Goal: Ask a question: Seek information or help from site administrators or community

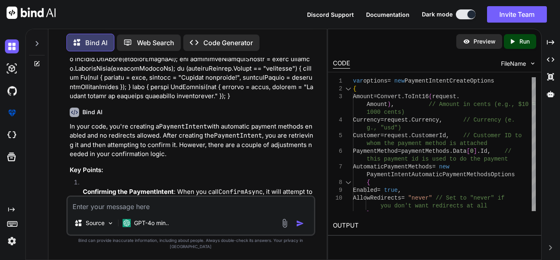
scroll to position [1482, 0]
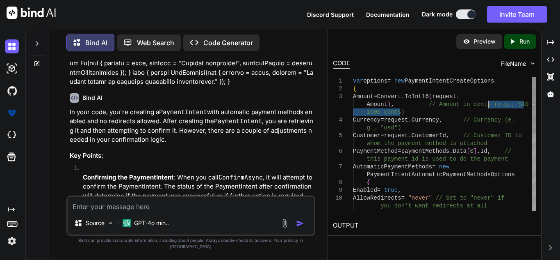
drag, startPoint x: 439, startPoint y: 110, endPoint x: 489, endPoint y: 105, distance: 49.9
click at [489, 105] on div "var options = new PaymentIntentCreateOptions { Amount = Convert . ToInt16 ( req…" at bounding box center [444, 237] width 183 height 320
click at [482, 107] on div "var options = new PaymentIntentCreateOptions { Amount = Convert . ToInt16 ( req…" at bounding box center [444, 237] width 183 height 320
drag, startPoint x: 419, startPoint y: 104, endPoint x: 487, endPoint y: 109, distance: 67.8
click at [487, 109] on div "var options = new PaymentIntentCreateOptions { Amount = Convert . ToInt16 ( req…" at bounding box center [444, 237] width 183 height 320
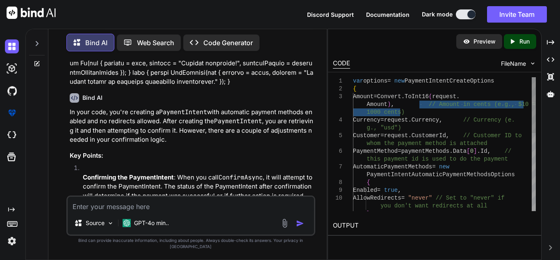
click at [487, 109] on div "var options = new PaymentIntentCreateOptions { Amount = Convert . ToInt16 ( req…" at bounding box center [444, 237] width 183 height 320
drag, startPoint x: 412, startPoint y: 107, endPoint x: 465, endPoint y: 108, distance: 53.0
click at [465, 108] on div "var options = new PaymentIntentCreateOptions { Amount = Convert . ToInt16 ( req…" at bounding box center [444, 237] width 183 height 320
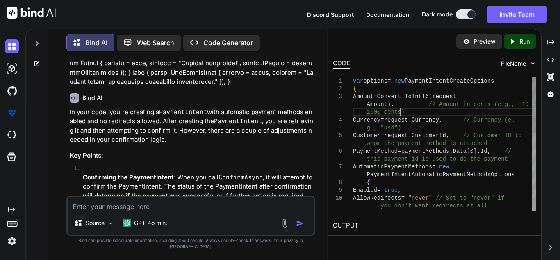
click at [462, 115] on div "var options = new PaymentIntentCreateOptions { Amount = Convert . ToInt16 ( req…" at bounding box center [444, 237] width 183 height 320
drag, startPoint x: 416, startPoint y: 106, endPoint x: 517, endPoint y: 104, distance: 100.5
click at [517, 104] on div "var options = new PaymentIntentCreateOptions { Amount = Convert . ToInt16 ( req…" at bounding box center [444, 237] width 183 height 320
click at [454, 112] on div "var options = new PaymentIntentCreateOptions { Amount = Convert . ToInt16 ( req…" at bounding box center [444, 237] width 183 height 320
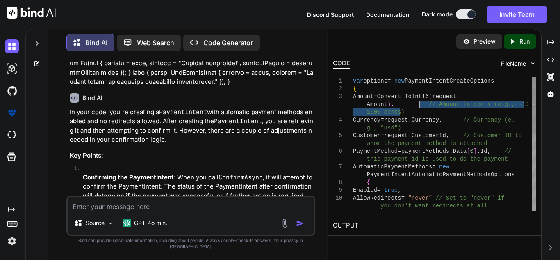
drag, startPoint x: 417, startPoint y: 114, endPoint x: 419, endPoint y: 103, distance: 11.3
click at [419, 103] on div "var options = new PaymentIntentCreateOptions { Amount = Convert . ToInt16 ( req…" at bounding box center [444, 237] width 183 height 320
click at [408, 112] on div "var options = new PaymentIntentCreateOptions { Amount = Convert . ToInt16 ( req…" at bounding box center [444, 237] width 183 height 320
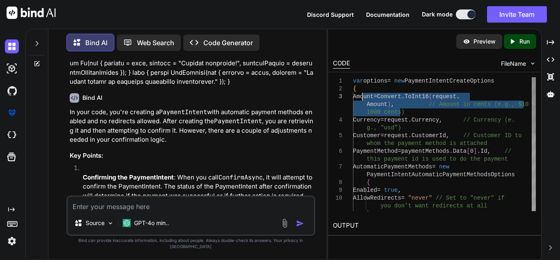
type textarea "var options = new PaymentIntentCreateOptions { Currency = request.Currency, // …"
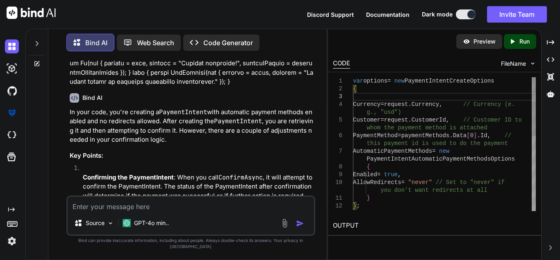
drag, startPoint x: 386, startPoint y: 112, endPoint x: 363, endPoint y: 96, distance: 28.3
click at [148, 211] on textarea at bounding box center [191, 204] width 247 height 15
paste textarea "Amount = Convert.ToInt16(request.Amount), // Amount in cents (e.g., $10 = 1000 …"
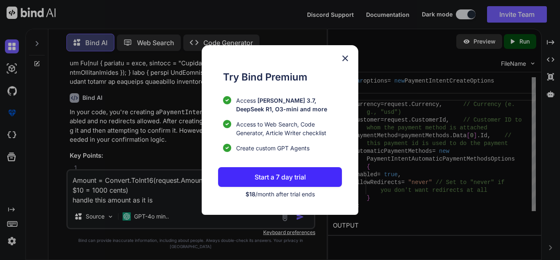
type textarea "Amount = Convert.ToInt16(request.Amount), // Amount in cents (e.g., $10 = 1000 …"
click at [345, 57] on img at bounding box center [346, 58] width 10 height 10
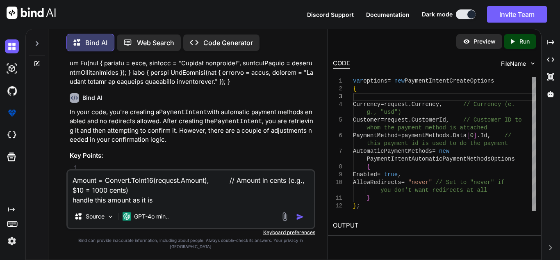
click at [301, 221] on img "button" at bounding box center [300, 217] width 8 height 8
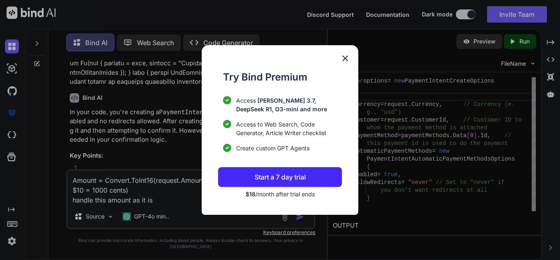
click at [344, 53] on img at bounding box center [346, 58] width 10 height 10
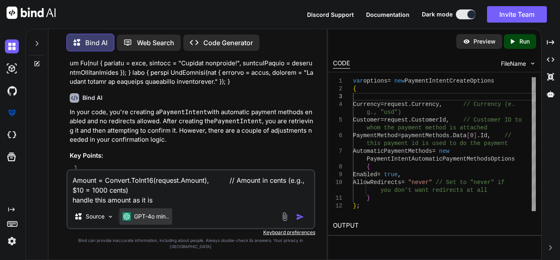
click at [145, 217] on div "GPT-4o min.." at bounding box center [145, 216] width 53 height 16
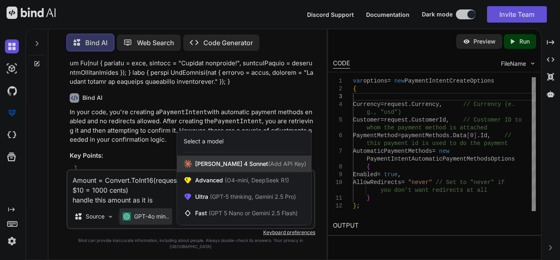
click at [220, 168] on span "[PERSON_NAME] 4 Sonnet (Add API Key)" at bounding box center [250, 164] width 111 height 8
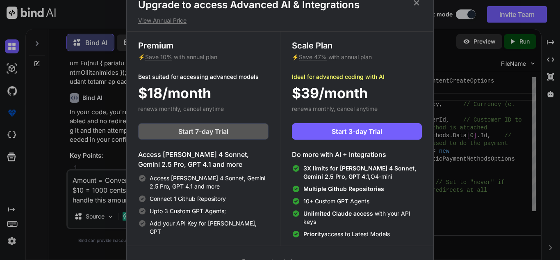
click at [211, 129] on span "Start 7-day Trial" at bounding box center [203, 131] width 50 height 10
click at [415, 4] on icon at bounding box center [416, 2] width 9 height 9
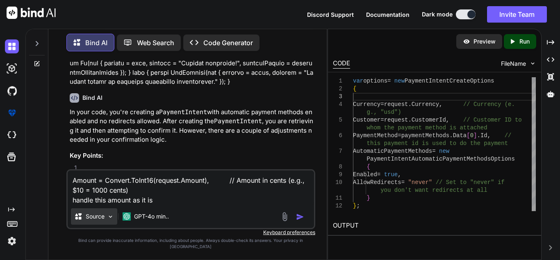
click at [101, 220] on p "Source" at bounding box center [95, 216] width 19 height 8
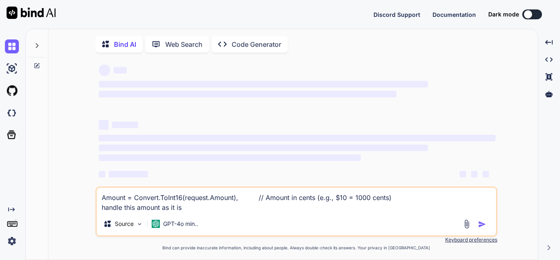
scroll to position [18, 0]
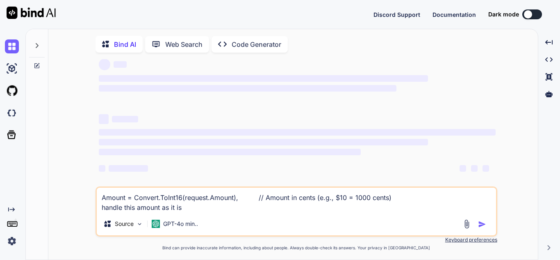
type textarea "x"
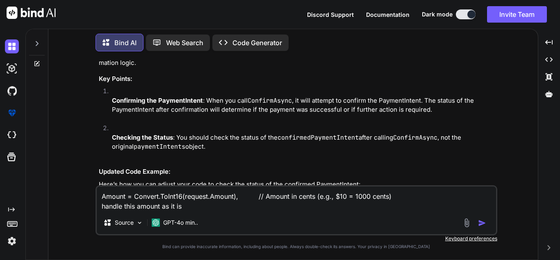
scroll to position [1236, 0]
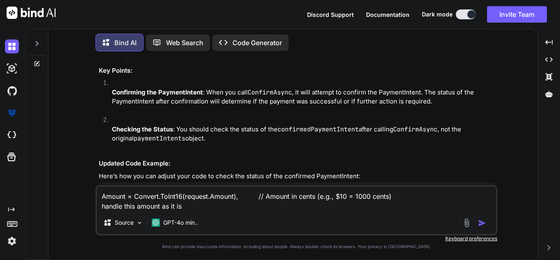
drag, startPoint x: 215, startPoint y: 211, endPoint x: 139, endPoint y: 197, distance: 77.6
click at [139, 197] on div "Amount = Convert.ToInt16(request.Amount), // Amount in cents (e.g., $10 = 1000 …" at bounding box center [297, 210] width 402 height 50
click at [199, 208] on textarea "Amount = Convert.ToInt16(request.Amount), // Amount in cents (e.g., $10 = 1000 …" at bounding box center [297, 198] width 400 height 25
drag, startPoint x: 199, startPoint y: 208, endPoint x: 137, endPoint y: 197, distance: 62.7
click at [137, 197] on textarea "Amount = Convert.ToInt16(request.Amount), // Amount in cents (e.g., $10 = 1000 …" at bounding box center [297, 198] width 400 height 25
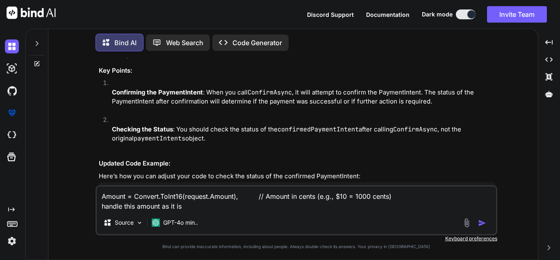
click at [202, 213] on div "Amount = Convert.ToInt16(request.Amount), // Amount in cents (e.g., $10 = 1000 …" at bounding box center [297, 210] width 402 height 50
click at [202, 209] on textarea "Amount = Convert.ToInt16(request.Amount), // Amount in cents (e.g., $10 = 1000 …" at bounding box center [297, 198] width 400 height 25
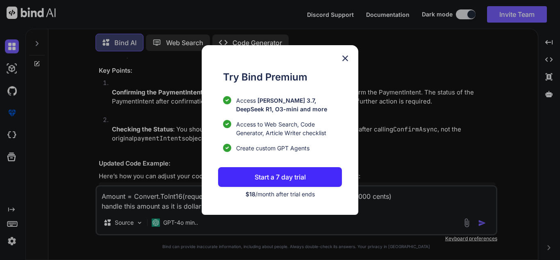
type textarea "Amount = Convert.ToInt16(request.Amount), // Amount in cents (e.g., $10 = 1000 …"
click at [346, 58] on img at bounding box center [346, 58] width 10 height 10
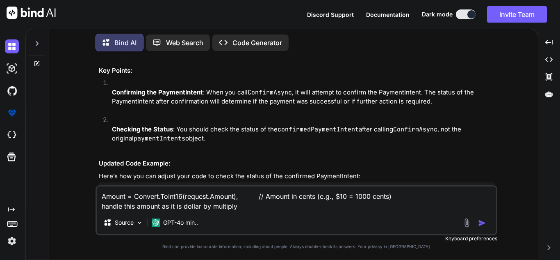
drag, startPoint x: 241, startPoint y: 213, endPoint x: 256, endPoint y: 201, distance: 20.1
click at [242, 210] on div "Amount = Convert.ToInt16(request.Amount), // Amount in cents (e.g., $10 = 1000 …" at bounding box center [297, 210] width 402 height 50
click at [249, 210] on textarea "Amount = Convert.ToInt16(request.Amount), // Amount in cents (e.g., $10 = 1000 …" at bounding box center [297, 198] width 400 height 25
drag, startPoint x: 119, startPoint y: 208, endPoint x: 64, endPoint y: 186, distance: 59.0
click at [64, 186] on div "You Hi Bind AI Hello! How can I assist you today? Created with Pixso. Open in E…" at bounding box center [296, 158] width 483 height 201
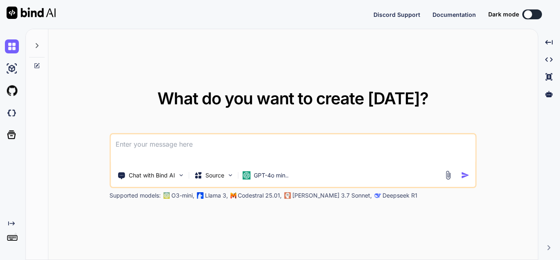
click at [148, 144] on textarea at bounding box center [293, 149] width 365 height 30
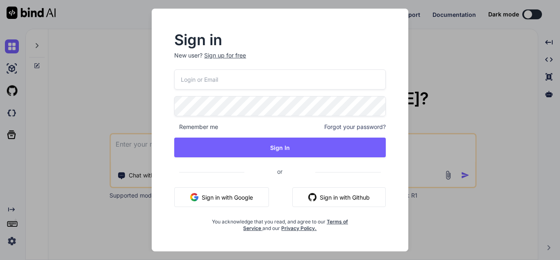
click at [231, 80] on input "email" at bounding box center [280, 79] width 212 height 20
type textarea "x"
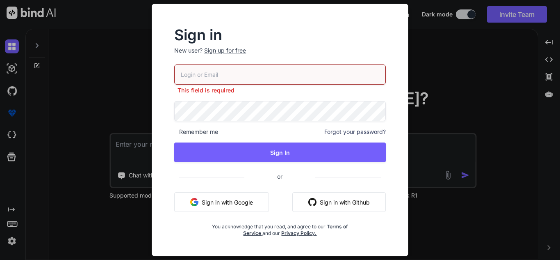
click at [104, 75] on div "Sign in New user? Sign up for free This field is required Remember me Forgot yo…" at bounding box center [280, 130] width 560 height 260
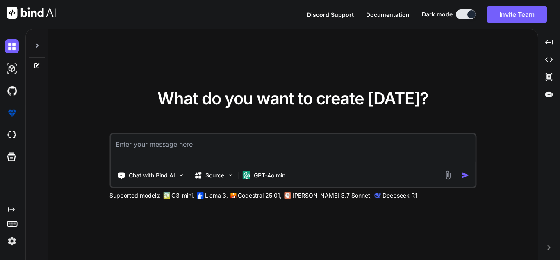
click at [229, 144] on textarea at bounding box center [293, 149] width 365 height 30
click at [517, 11] on button "Invite Team" at bounding box center [517, 14] width 60 height 16
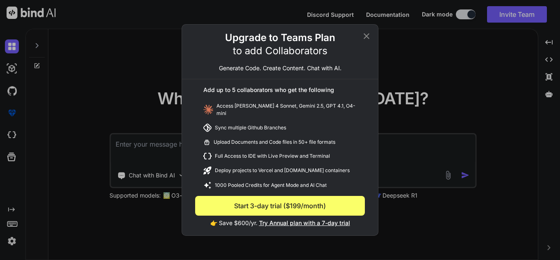
click at [366, 38] on icon at bounding box center [367, 36] width 10 height 10
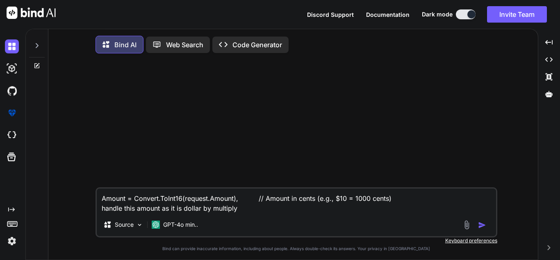
click at [8, 238] on img at bounding box center [12, 241] width 14 height 14
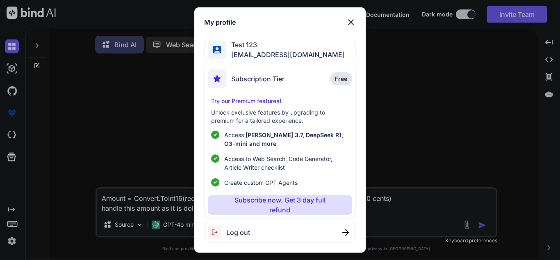
click at [251, 232] on div "Log out" at bounding box center [279, 232] width 151 height 21
type textarea "x"
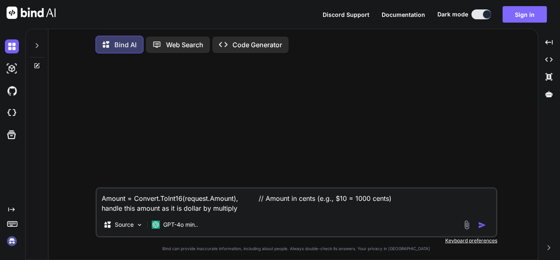
click at [534, 11] on button "Sign in" at bounding box center [525, 14] width 44 height 16
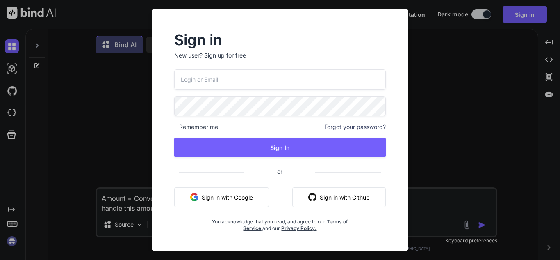
click at [288, 83] on input "email" at bounding box center [280, 79] width 212 height 20
type input "bindai@yopmail.com"
click at [174, 137] on button "Sign In" at bounding box center [280, 147] width 212 height 20
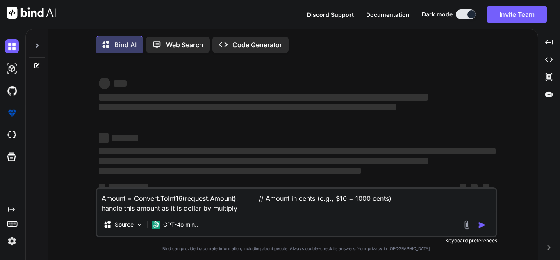
type textarea "x"
click at [297, 215] on div "Amount = Convert.ToInt16(request.Amount), // Amount in cents (e.g., $10 = 1000 …" at bounding box center [297, 212] width 402 height 50
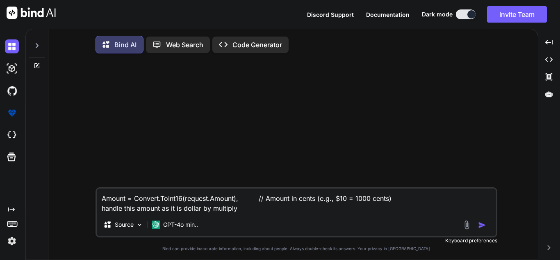
click at [277, 209] on textarea "Amount = Convert.ToInt16(request.Amount), // Amount in cents (e.g., $10 = 1000 …" at bounding box center [297, 200] width 400 height 25
type textarea "Amount = Convert.ToInt16(request.Amount), // Amount in cents (e.g., $10 = 1000 …"
type textarea "x"
type textarea "Amount = Convert.ToInt16(request.Amount), // Amount in cents (e.g., $10 = 1000 …"
type textarea "x"
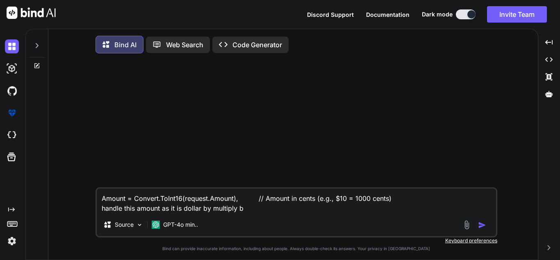
type textarea "Amount = Convert.ToInt16(request.Amount), // Amount in cents (e.g., $10 = 1000 …"
type textarea "x"
type textarea "Amount = Convert.ToInt16(request.Amount), // Amount in cents (e.g., $10 = 1000 …"
type textarea "x"
type textarea "Amount = Convert.ToInt16(request.Amount), // Amount in cents (e.g., $10 = 1000 …"
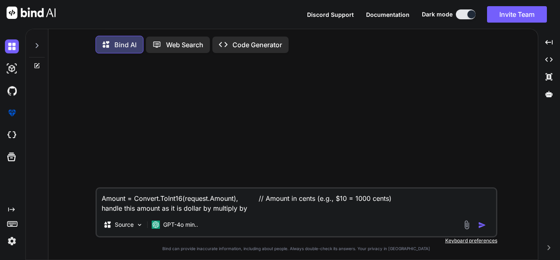
type textarea "x"
type textarea "Amount = Convert.ToInt16(request.Amount), // Amount in cents (e.g., $10 = 1000 …"
type textarea "x"
type textarea "Amount = Convert.ToInt16(request.Amount), // Amount in cents (e.g., $10 = 1000 …"
type textarea "x"
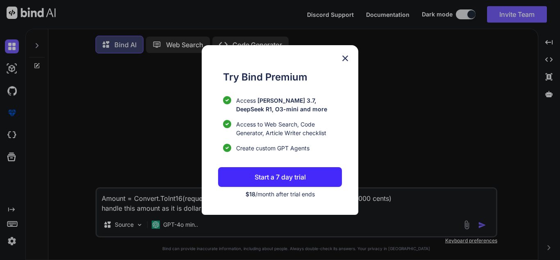
type textarea "Amount = Convert.ToInt16(request.Amount), // Amount in cents (e.g., $10 = 1000 …"
click at [276, 178] on p "Start a 7 day trial" at bounding box center [280, 177] width 51 height 10
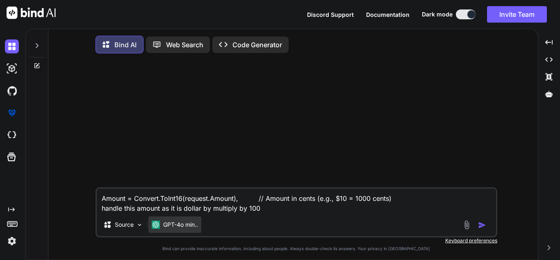
click at [182, 226] on p "GPT-4o min.." at bounding box center [180, 224] width 35 height 8
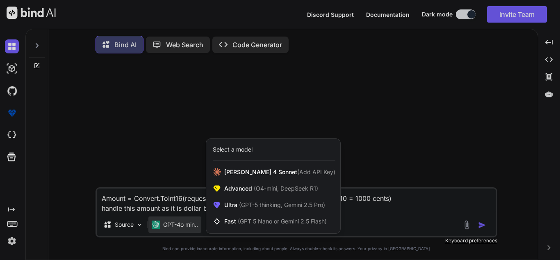
click at [242, 150] on div "Select a model" at bounding box center [233, 149] width 40 height 8
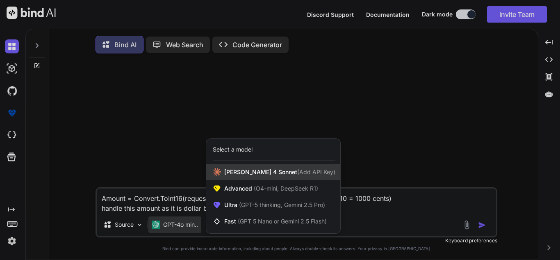
click at [280, 176] on span "[PERSON_NAME] 4 Sonnet (Add API Key)" at bounding box center [279, 172] width 111 height 8
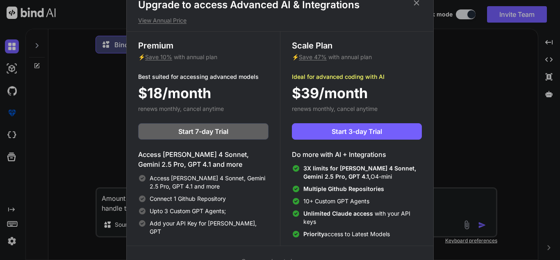
click at [416, 3] on icon at bounding box center [416, 2] width 9 height 9
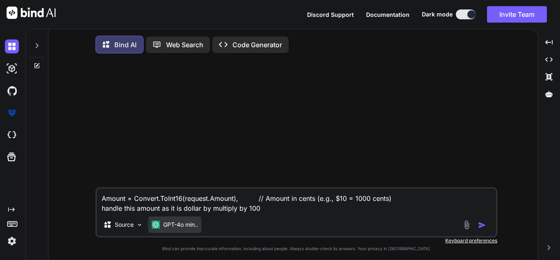
click at [170, 226] on p "GPT-4o min.." at bounding box center [180, 224] width 35 height 8
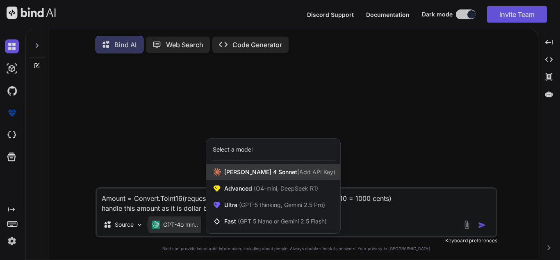
click at [297, 174] on span "(Add API Key)" at bounding box center [316, 171] width 38 height 7
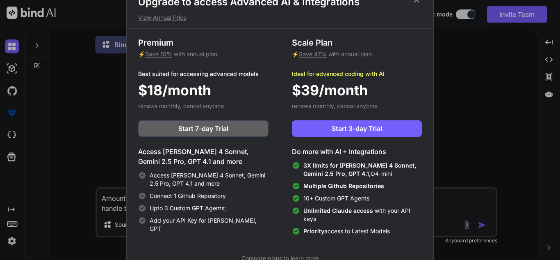
scroll to position [4, 0]
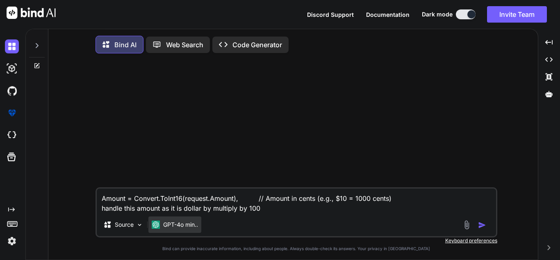
click at [183, 224] on p "GPT-4o min.." at bounding box center [180, 224] width 35 height 8
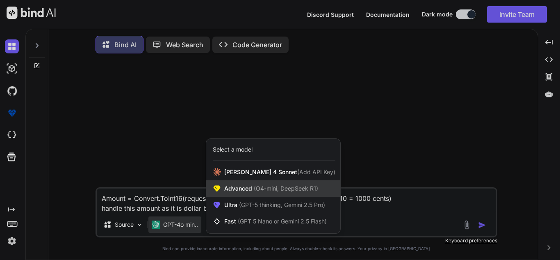
click at [245, 187] on span "Advanced (O4-mini, DeepSeek R1)" at bounding box center [271, 188] width 94 height 8
type textarea "x"
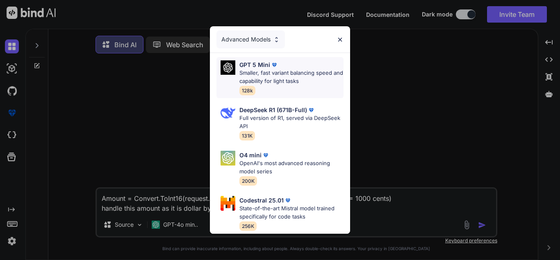
click at [253, 69] on p "Smaller, fast variant balancing speed and capability for light tasks" at bounding box center [292, 77] width 104 height 16
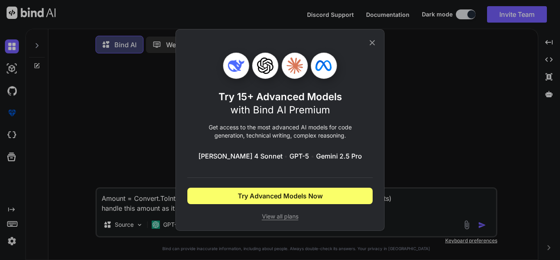
click at [275, 218] on span "View all plans" at bounding box center [279, 216] width 185 height 8
click at [174, 229] on div "Try 15+ Advanced Models with Bind AI Premium Get access to the most advanced AI…" at bounding box center [280, 130] width 560 height 260
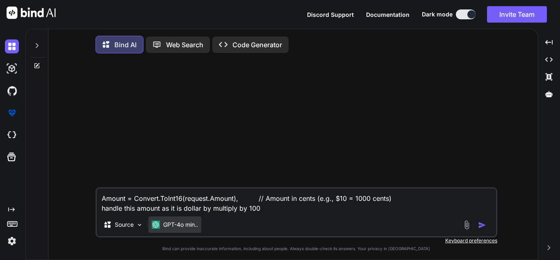
click at [181, 229] on p "GPT-4o min.." at bounding box center [180, 224] width 35 height 8
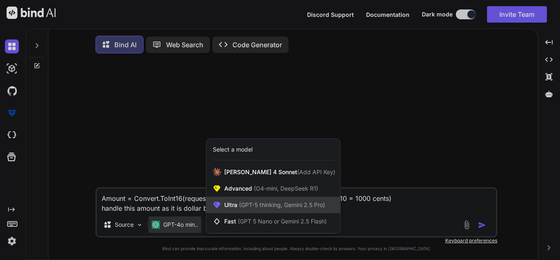
click at [239, 208] on span "(GPT-5 thinking, Gemini 2.5 Pro)" at bounding box center [282, 204] width 88 height 7
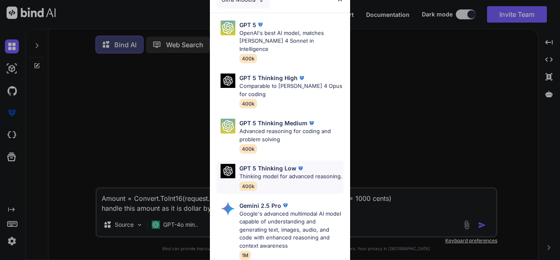
scroll to position [114, 0]
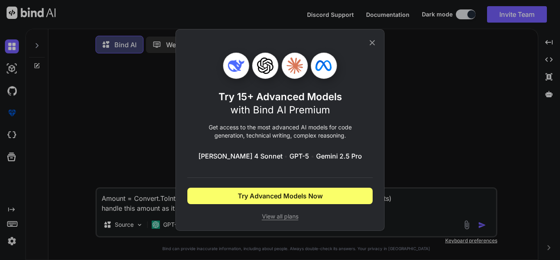
scroll to position [0, 0]
click at [160, 203] on div "Try 15+ Advanced Models with Bind AI Premium Get access to the most advanced AI…" at bounding box center [280, 130] width 560 height 260
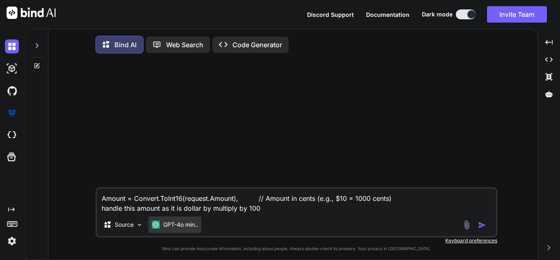
click at [161, 227] on div "GPT-4o min.." at bounding box center [175, 224] width 46 height 8
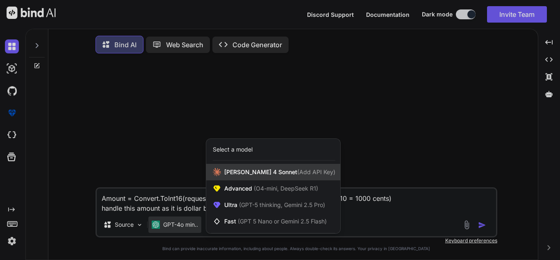
click at [226, 175] on span "[PERSON_NAME] 4 Sonnet (Add API Key)" at bounding box center [279, 172] width 111 height 8
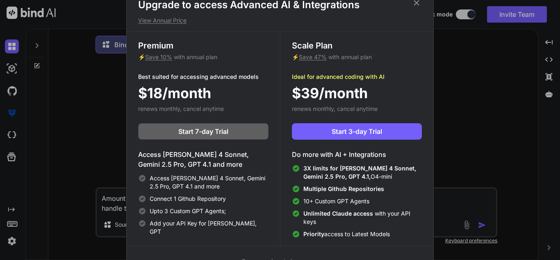
click at [412, 5] on h1 "Upgrade to access Advanced AI & Integrations" at bounding box center [280, 4] width 284 height 13
click at [79, 212] on div "Upgrade to access Advanced AI & Integrations View Annual Price Premium ⚡ Save 1…" at bounding box center [280, 130] width 560 height 260
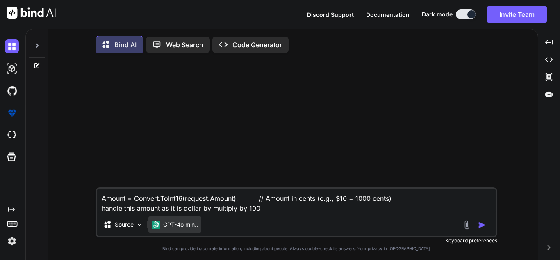
click at [183, 228] on p "GPT-4o min.." at bounding box center [180, 224] width 35 height 8
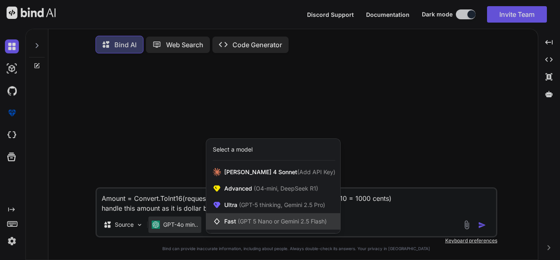
click at [231, 219] on span "Fast (GPT 5 Nano or Gemini 2.5 Flash)" at bounding box center [275, 221] width 103 height 8
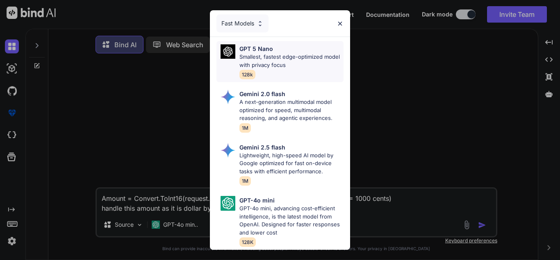
click at [267, 75] on div "GPT 5 Nano Smallest, fastest edge-optimized model with privacy focus 128k" at bounding box center [292, 61] width 104 height 34
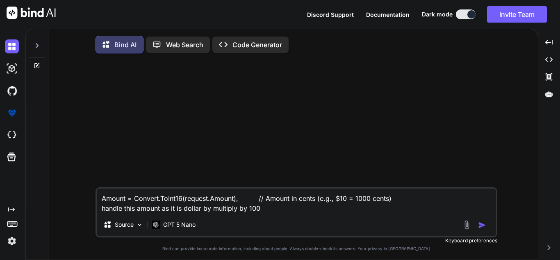
click at [483, 225] on img "button" at bounding box center [482, 225] width 8 height 8
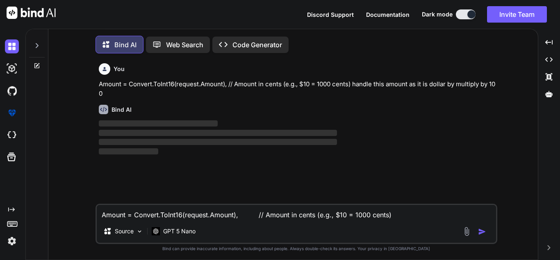
scroll to position [4, 0]
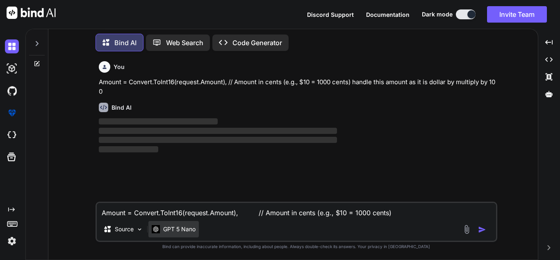
click at [183, 230] on p "GPT 5 Nano" at bounding box center [179, 229] width 32 height 8
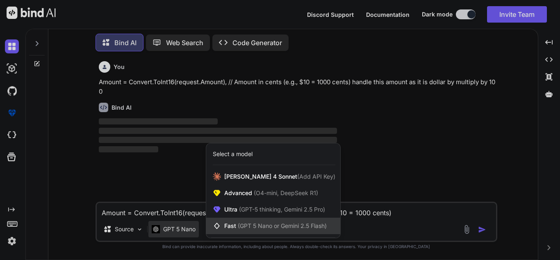
click at [239, 228] on span "(GPT 5 Nano or Gemini 2.5 Flash)" at bounding box center [282, 225] width 89 height 7
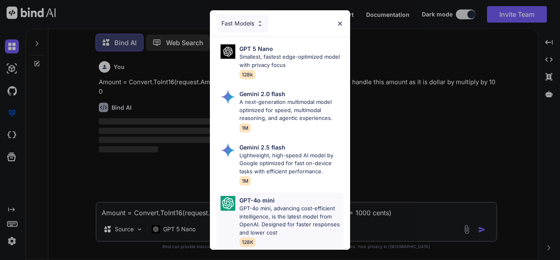
click at [281, 212] on p "GPT-4o mini, advancing cost-efficient intelligence, is the latest model from Op…" at bounding box center [292, 220] width 104 height 32
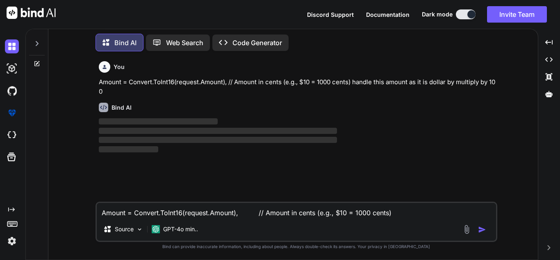
click at [238, 212] on textarea "Amount = Convert.ToInt16(request.Amount), // Amount in cents (e.g., $10 = 1000 …" at bounding box center [297, 210] width 400 height 15
drag, startPoint x: 133, startPoint y: 91, endPoint x: 86, endPoint y: 78, distance: 49.0
click at [81, 80] on div "You Amount = Convert.ToInt16(request.Amount), // Amount in cents (e.g., $10 = 1…" at bounding box center [296, 158] width 483 height 201
copy p "Amount = Convert.ToInt16(request.Amount), // Amount in cents (e.g., $10 = 1000 …"
click at [121, 214] on textarea "Amount = Convert.ToInt16(request.Amount), // Amount in cents (e.g., $10 = 1000 …" at bounding box center [297, 210] width 400 height 15
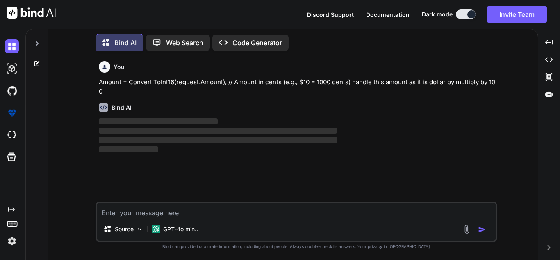
paste textarea "Amount = Convert.ToInt16(request.Amount), // Amount in cents (e.g., $10 = 1000 …"
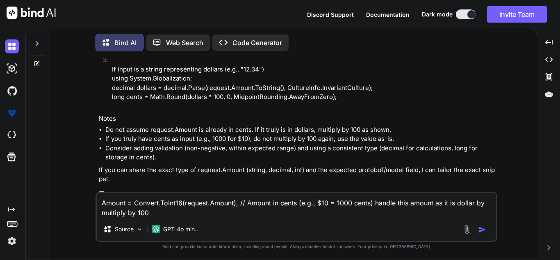
scroll to position [226, 0]
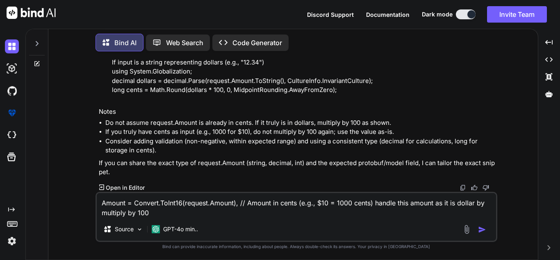
click at [479, 229] on img "button" at bounding box center [482, 229] width 8 height 8
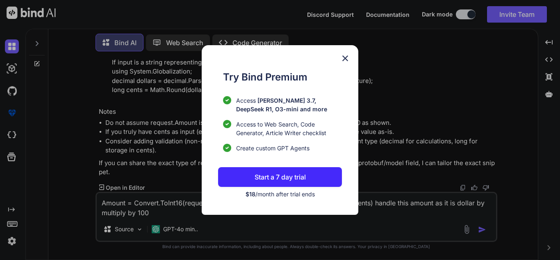
click at [350, 55] on img at bounding box center [346, 58] width 10 height 10
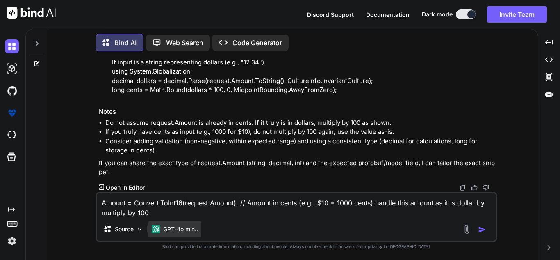
click at [183, 231] on p "GPT-4o min.." at bounding box center [180, 229] width 35 height 8
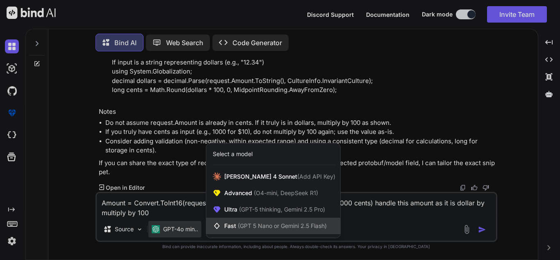
click at [224, 221] on div "Fast (GPT 5 Nano or Gemini 2.5 Flash)" at bounding box center [273, 225] width 134 height 16
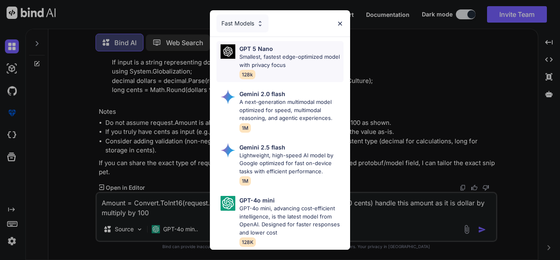
click at [261, 64] on p "Smallest, fastest edge-optimized model with privacy focus" at bounding box center [292, 61] width 104 height 16
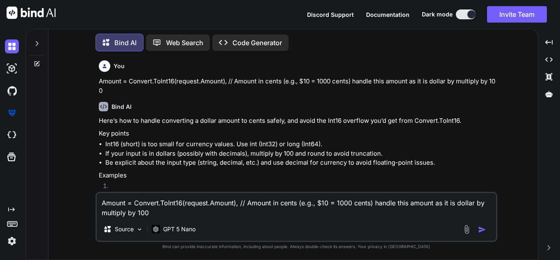
scroll to position [0, 0]
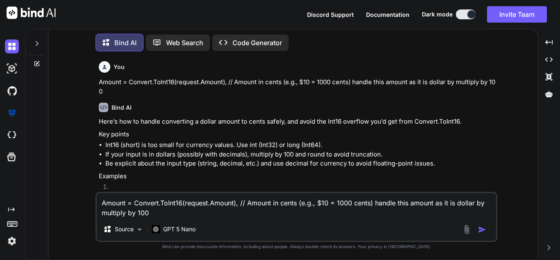
drag, startPoint x: 178, startPoint y: 216, endPoint x: 92, endPoint y: 197, distance: 87.5
click at [92, 197] on div "You Amount = Convert.ToInt16(request.Amount), // Amount in cents (e.g., $10 = 1…" at bounding box center [296, 158] width 483 height 201
paste textarea "catch (StripeException ex) { return BadRequest(new { success = false, message =…"
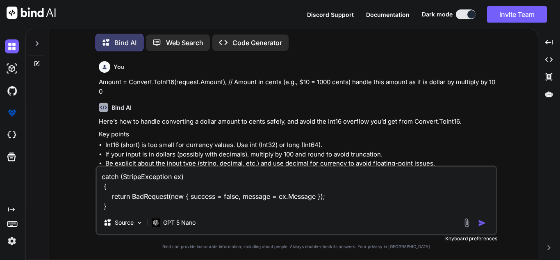
click at [181, 209] on textarea "catch (StripeException ex) { return BadRequest(new { success = false, message =…" at bounding box center [297, 189] width 400 height 44
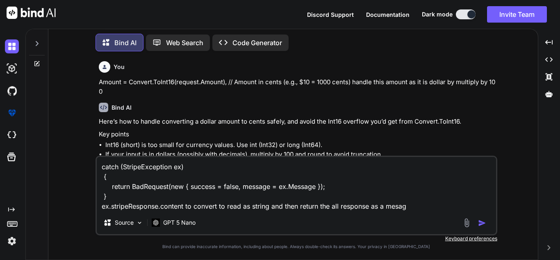
type textarea "catch (StripeException ex) { return BadRequest(new { success = false, message =…"
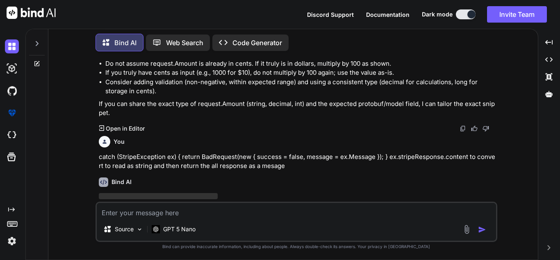
scroll to position [312, 0]
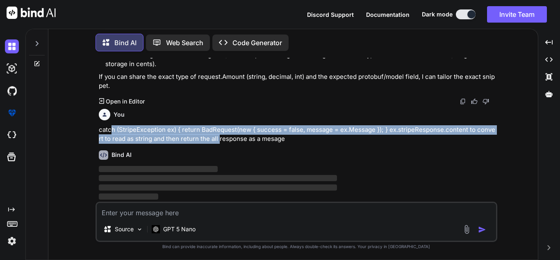
drag, startPoint x: 107, startPoint y: 129, endPoint x: 215, endPoint y: 135, distance: 108.1
click at [215, 135] on p "catch (StripeException ex) { return BadRequest(new { success = false, message =…" at bounding box center [297, 134] width 397 height 18
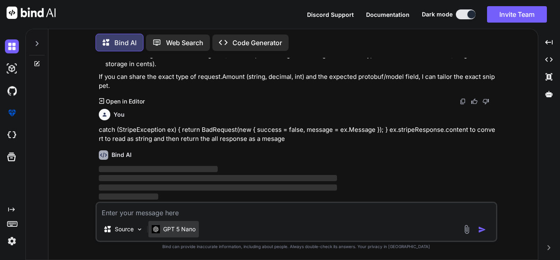
click at [166, 230] on p "GPT 5 Nano" at bounding box center [179, 229] width 32 height 8
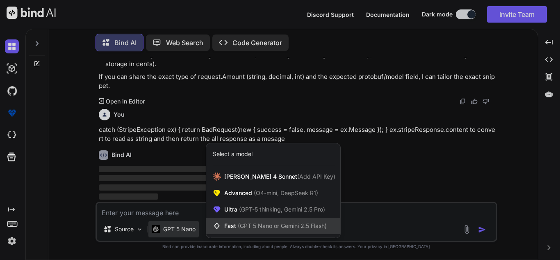
click at [266, 225] on span "(GPT 5 Nano or Gemini 2.5 Flash)" at bounding box center [282, 225] width 89 height 7
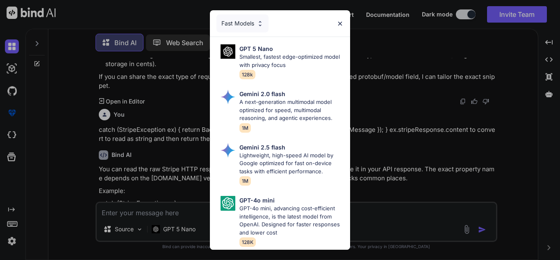
click at [386, 167] on div "Fast Models GPT 5 Nano Smallest, fastest edge-optimized model with privacy focu…" at bounding box center [280, 130] width 560 height 260
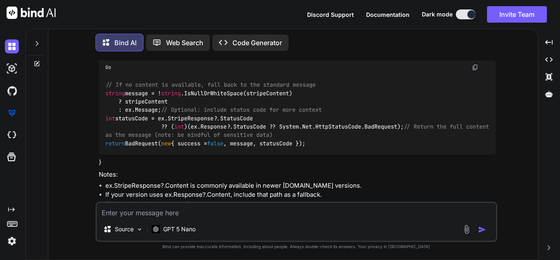
scroll to position [517, 0]
drag, startPoint x: 109, startPoint y: 90, endPoint x: 157, endPoint y: 91, distance: 48.0
click at [157, 91] on code "// If no content is available, fall back to the standard message string message…" at bounding box center [298, 113] width 387 height 67
click at [266, 94] on code "// If no content is available, fall back to the standard message string message…" at bounding box center [298, 113] width 387 height 67
drag, startPoint x: 110, startPoint y: 93, endPoint x: 156, endPoint y: 94, distance: 45.5
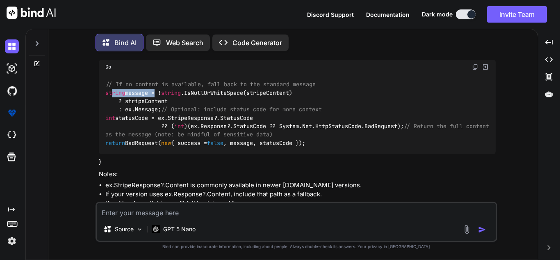
click at [156, 94] on code "// If no content is available, fall back to the standard message string message…" at bounding box center [298, 113] width 387 height 67
click at [196, 132] on code "// If no content is available, fall back to the standard message string message…" at bounding box center [298, 113] width 387 height 67
drag, startPoint x: 168, startPoint y: 135, endPoint x: 329, endPoint y: 148, distance: 161.7
click at [329, 148] on div "// If no content is available, fall back to the standard message string message…" at bounding box center [297, 114] width 397 height 80
click at [316, 151] on div "// If no content is available, fall back to the standard message string message…" at bounding box center [297, 114] width 397 height 80
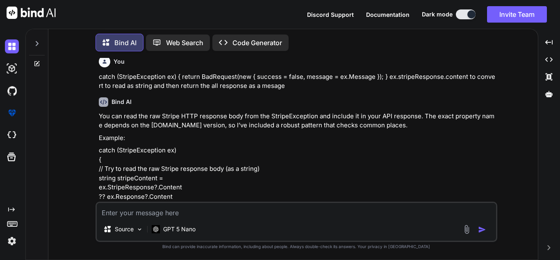
scroll to position [386, 0]
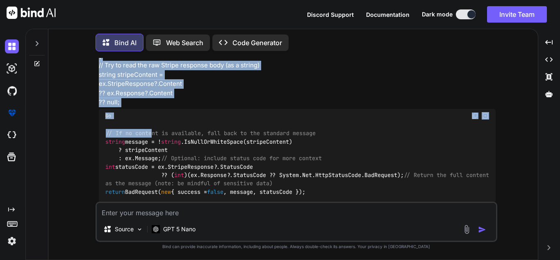
drag, startPoint x: 98, startPoint y: 132, endPoint x: 152, endPoint y: 122, distance: 54.2
click at [152, 122] on div "You Amount = Convert.ToInt16(request.Amount), // Amount in cents (e.g., $10 = 1…" at bounding box center [297, 130] width 400 height 144
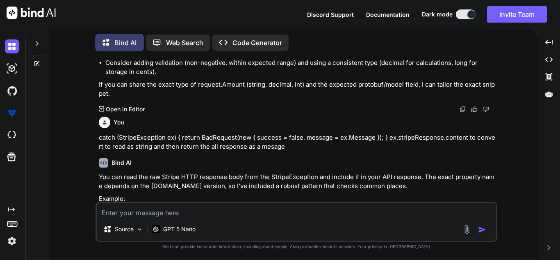
click at [162, 127] on div "You" at bounding box center [297, 122] width 397 height 11
copy p "catch (StripeException ex) { return BadRequest(new { success = false, message =…"
drag, startPoint x: 109, startPoint y: 134, endPoint x: 296, endPoint y: 146, distance: 187.1
click at [296, 146] on div "You Amount = Convert.ToInt16(request.Amount), // Amount in cents (e.g., $10 = 1…" at bounding box center [297, 130] width 400 height 144
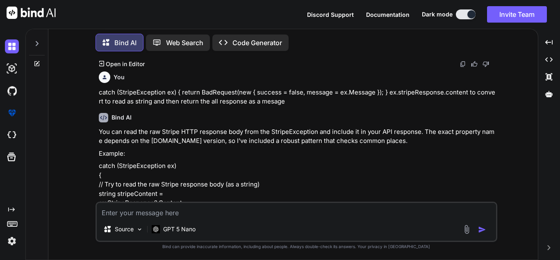
scroll to position [428, 0]
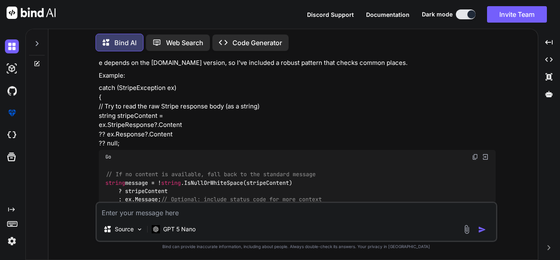
click at [253, 215] on textarea at bounding box center [297, 210] width 400 height 15
click at [176, 226] on p "GPT 5 Nano" at bounding box center [179, 229] width 32 height 8
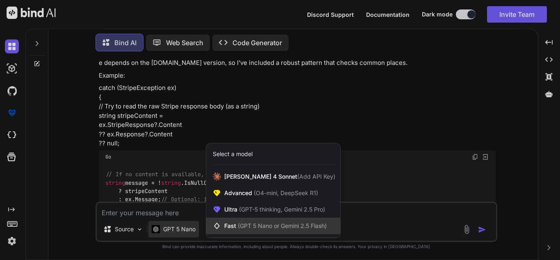
click at [229, 218] on div "Fast (GPT 5 Nano or Gemini 2.5 Flash)" at bounding box center [273, 225] width 134 height 16
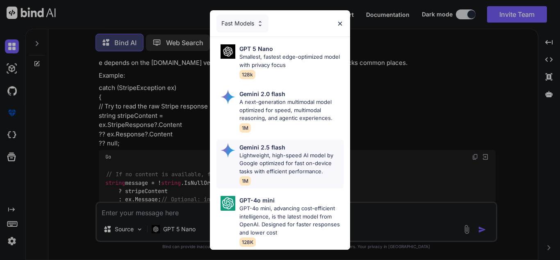
click at [259, 153] on p "Lightweight, high-speed AI model by Google optimized for fast on-device tasks w…" at bounding box center [292, 163] width 104 height 24
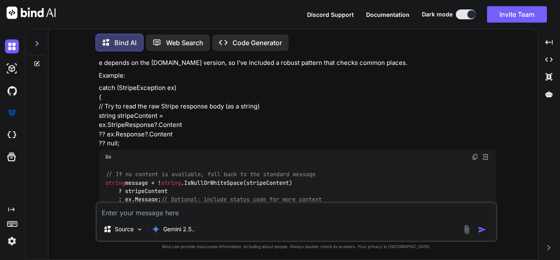
click at [164, 213] on textarea at bounding box center [297, 210] width 400 height 15
type textarea "hi"
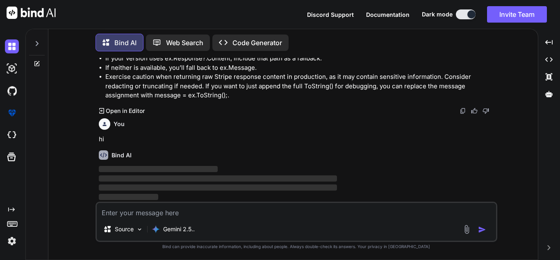
scroll to position [678, 0]
click at [161, 212] on textarea at bounding box center [297, 210] width 400 height 15
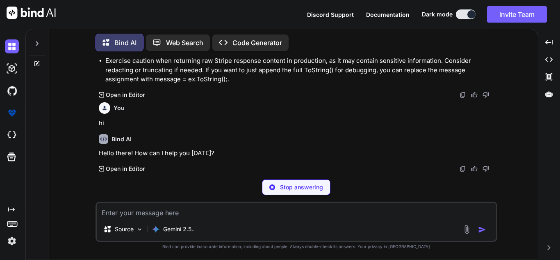
scroll to position [665, 0]
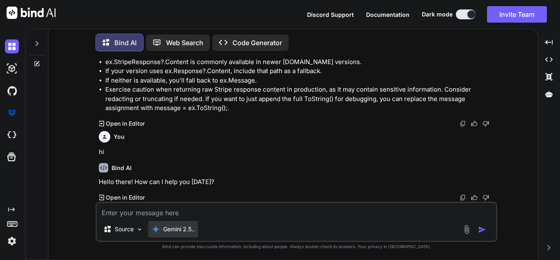
click at [158, 224] on div "Gemini 2.5.." at bounding box center [174, 229] width 50 height 16
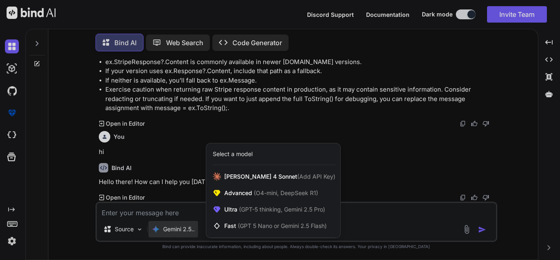
click at [153, 217] on div at bounding box center [280, 130] width 560 height 260
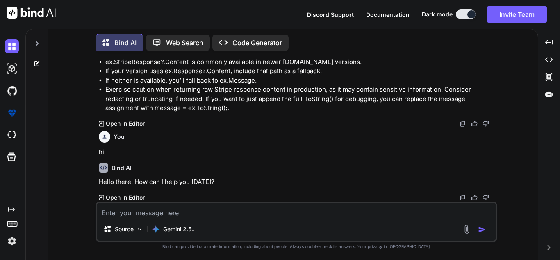
click at [151, 215] on textarea at bounding box center [297, 210] width 400 height 15
paste textarea "catch (StripeException ex) { return BadRequest(new { success = false, message =…"
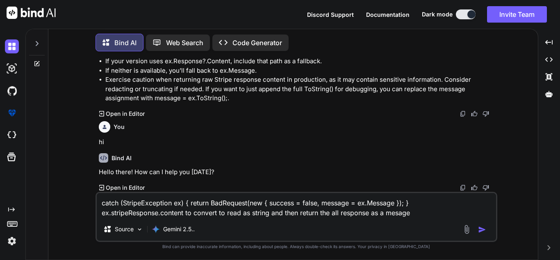
scroll to position [675, 0]
click at [413, 213] on textarea "catch (StripeException ex) { return BadRequest(new { success = false, message =…" at bounding box center [297, 205] width 400 height 25
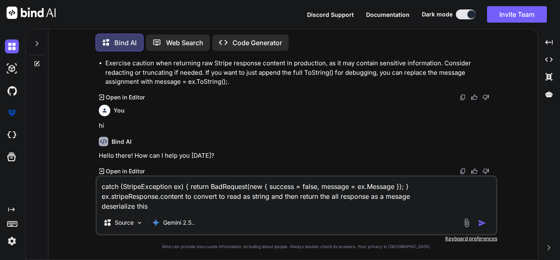
type textarea "catch (StripeException ex) { return BadRequest(new { success = false, message =…"
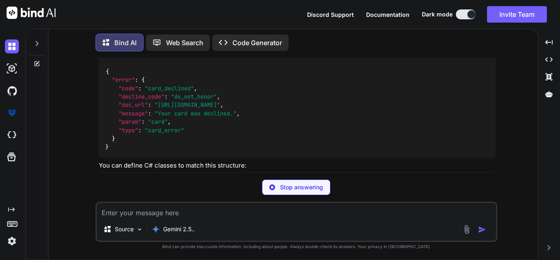
scroll to position [972, 0]
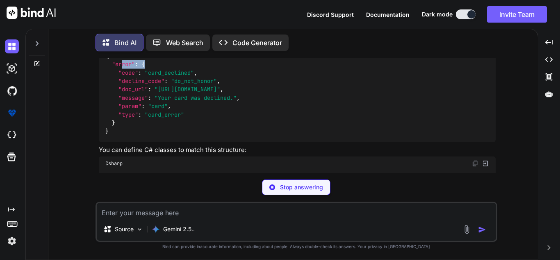
drag, startPoint x: 123, startPoint y: 90, endPoint x: 147, endPoint y: 88, distance: 23.9
click at [147, 88] on div "{ "error" : { "code" : "card_declined" , "decline_code" : "do_not_honor" , "doc…" at bounding box center [297, 93] width 397 height 97
click at [135, 76] on span ""code"" at bounding box center [129, 72] width 20 height 7
click at [126, 76] on span ""code"" at bounding box center [129, 72] width 20 height 7
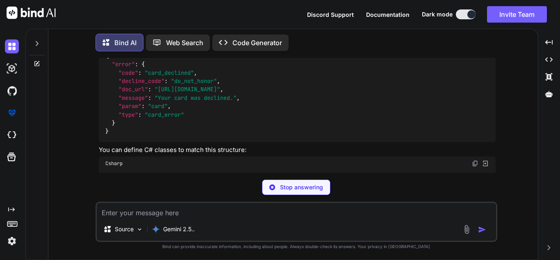
click at [139, 85] on span ""decline_code"" at bounding box center [142, 80] width 46 height 7
click at [135, 93] on span ""doc_url"" at bounding box center [134, 89] width 30 height 7
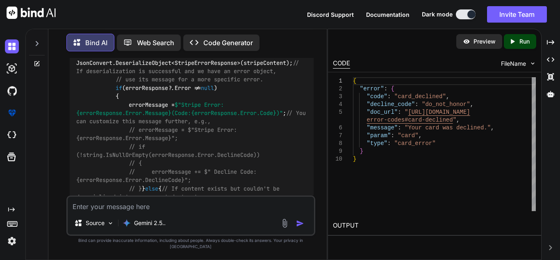
scroll to position [1505, 0]
click at [555, 40] on icon "Created with Pixso." at bounding box center [550, 42] width 7 height 7
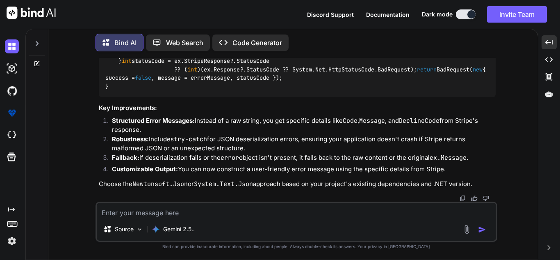
scroll to position [2043, 0]
drag, startPoint x: 137, startPoint y: 132, endPoint x: 258, endPoint y: 131, distance: 121.0
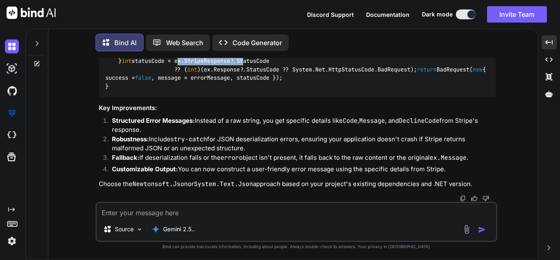
drag, startPoint x: 176, startPoint y: 133, endPoint x: 266, endPoint y: 130, distance: 90.3
click at [178, 229] on p "Gemini 2.5.." at bounding box center [179, 229] width 32 height 8
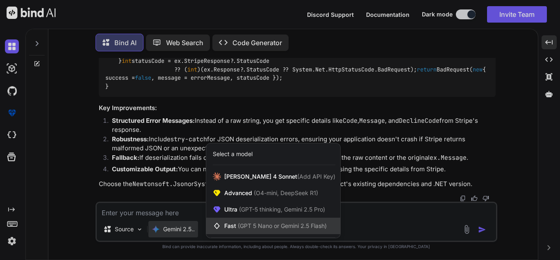
click at [227, 221] on div "Fast (GPT 5 Nano or Gemini 2.5 Flash)" at bounding box center [273, 225] width 134 height 16
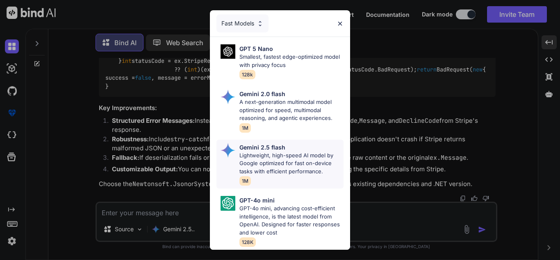
click at [261, 166] on p "Lightweight, high-speed AI model by Google optimized for fast on-device tasks w…" at bounding box center [292, 163] width 104 height 24
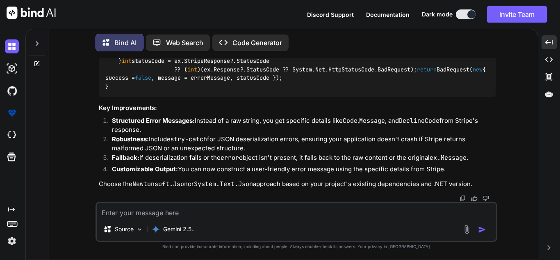
click at [183, 215] on textarea at bounding box center [297, 210] width 400 height 15
type textarea "de"
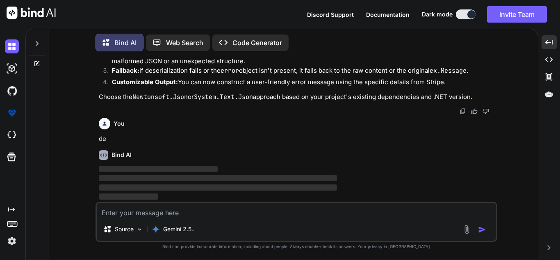
scroll to position [2211, 0]
click at [167, 211] on textarea at bounding box center [297, 210] width 400 height 15
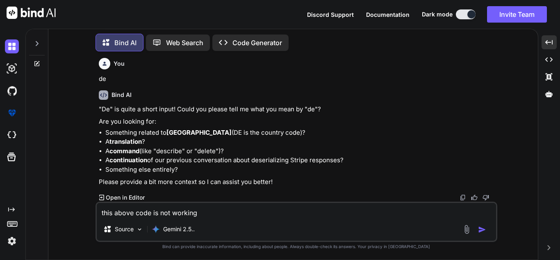
type textarea "this above code is not working"
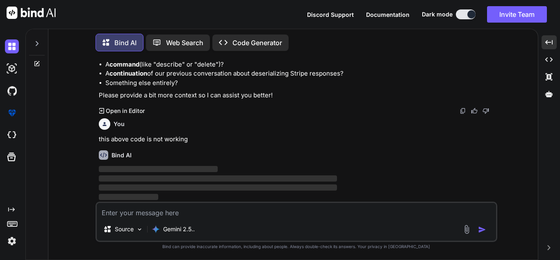
scroll to position [2358, 0]
